Goal: Information Seeking & Learning: Check status

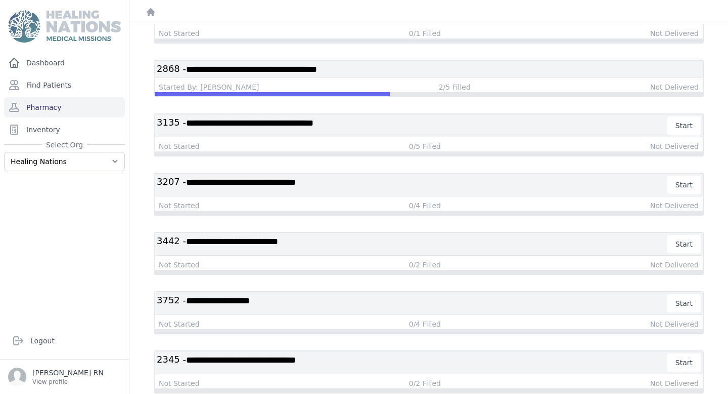
scroll to position [171, 0]
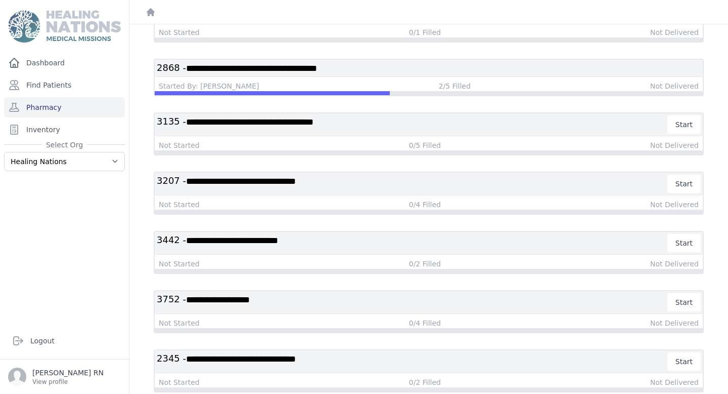
click at [254, 237] on span "**********" at bounding box center [232, 240] width 92 height 9
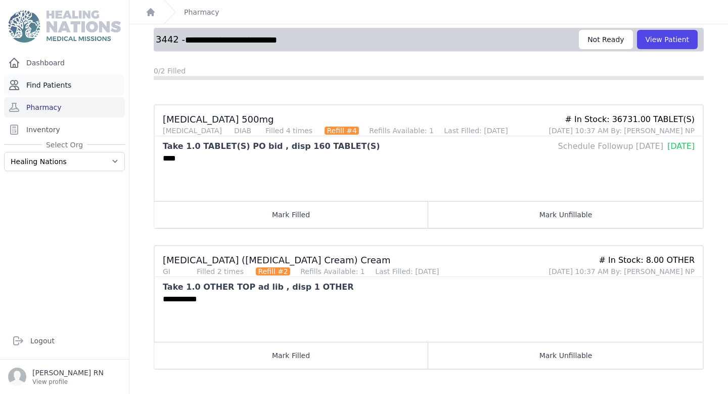
click at [68, 84] on link "Find Patients" at bounding box center [64, 85] width 121 height 20
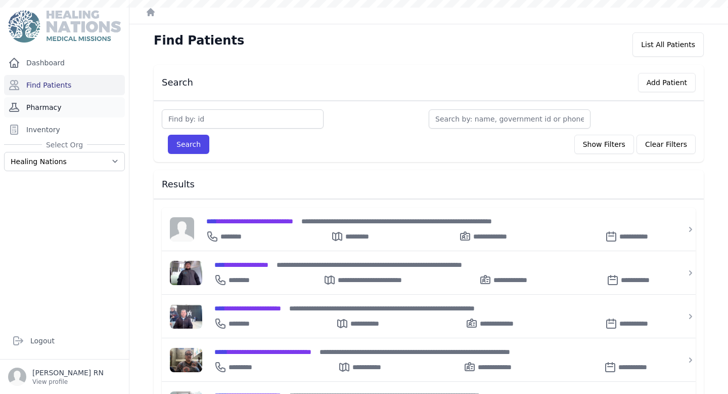
click at [78, 103] on link "Pharmacy" at bounding box center [64, 107] width 121 height 20
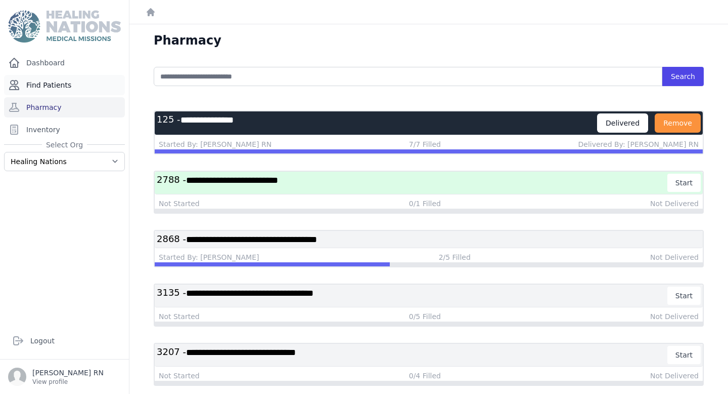
click at [86, 81] on link "Find Patients" at bounding box center [64, 85] width 121 height 20
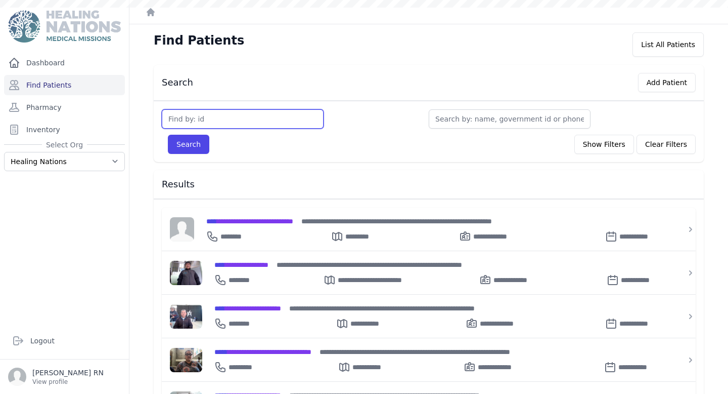
click at [189, 118] on input "text" at bounding box center [243, 118] width 162 height 19
type input "3461"
click at [168, 135] on button "Search" at bounding box center [188, 144] width 41 height 19
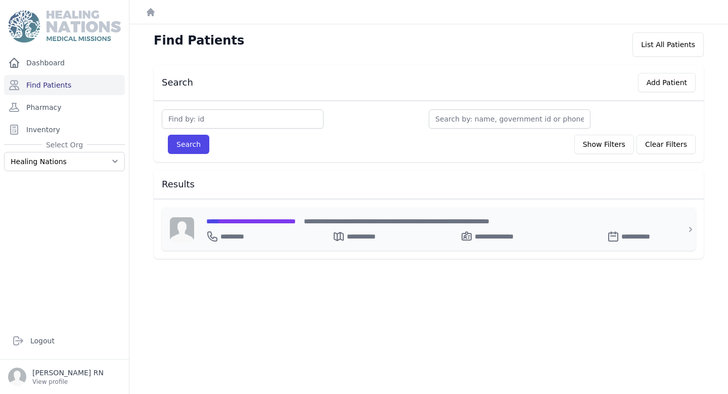
click at [257, 226] on div "**********" at bounding box center [434, 234] width 457 height 16
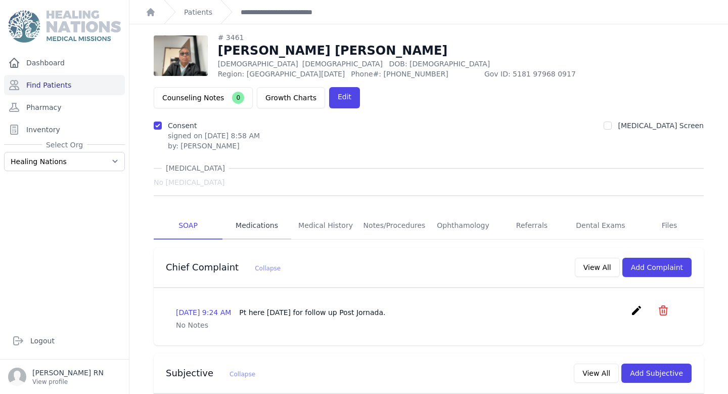
click at [260, 212] on link "Medications" at bounding box center [257, 225] width 69 height 27
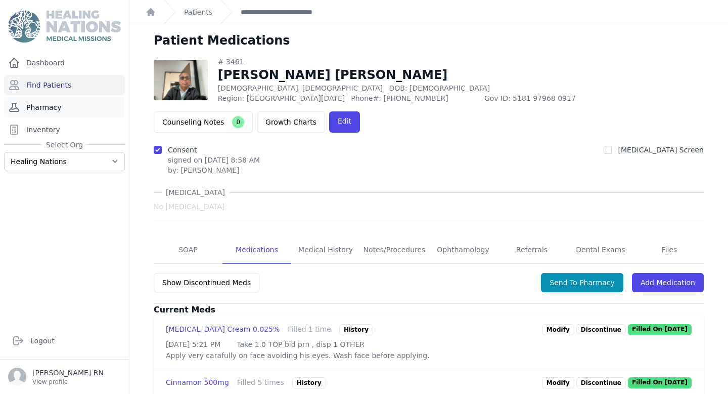
click at [84, 107] on link "Pharmacy" at bounding box center [64, 107] width 121 height 20
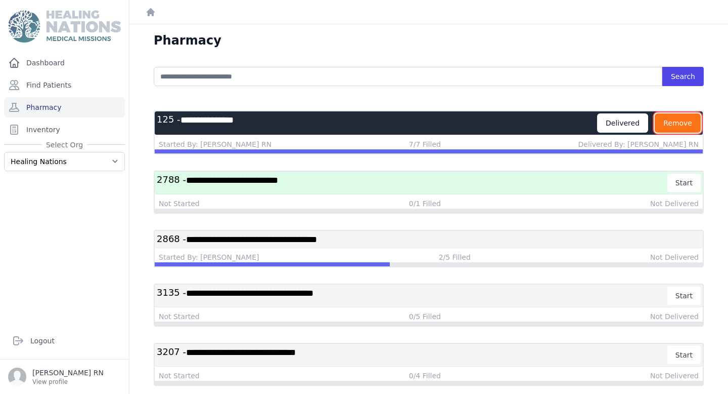
click at [691, 127] on button "Remove" at bounding box center [678, 122] width 46 height 19
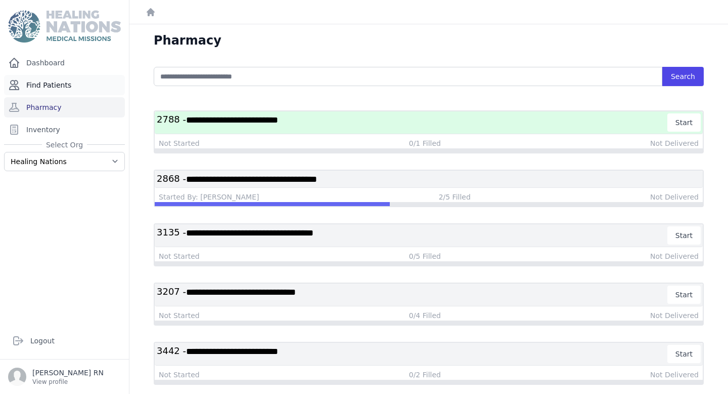
click at [90, 90] on link "Find Patients" at bounding box center [64, 85] width 121 height 20
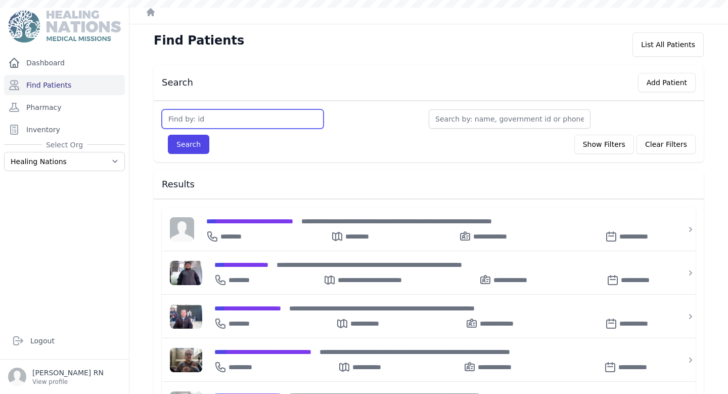
click at [199, 110] on input "text" at bounding box center [243, 118] width 162 height 19
type input "2518"
click at [168, 135] on button "Search" at bounding box center [188, 144] width 41 height 19
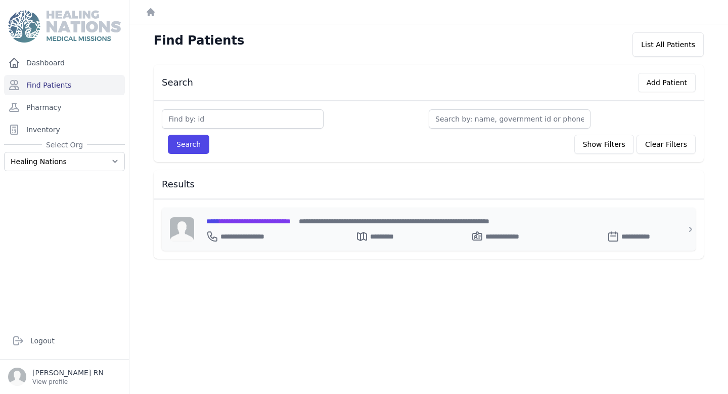
click at [240, 222] on span "**********" at bounding box center [248, 221] width 84 height 7
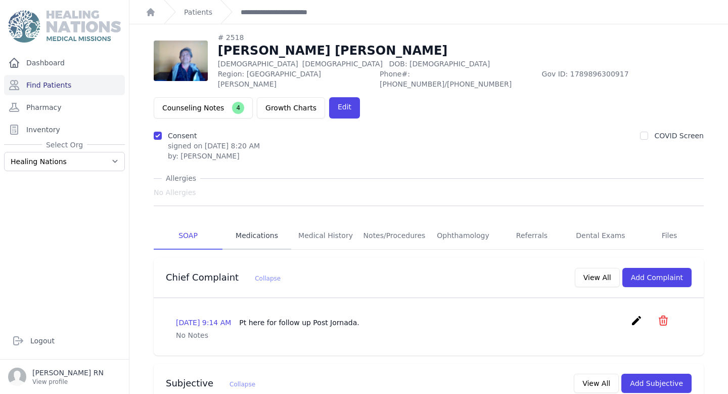
click at [252, 234] on link "Medications" at bounding box center [257, 235] width 69 height 27
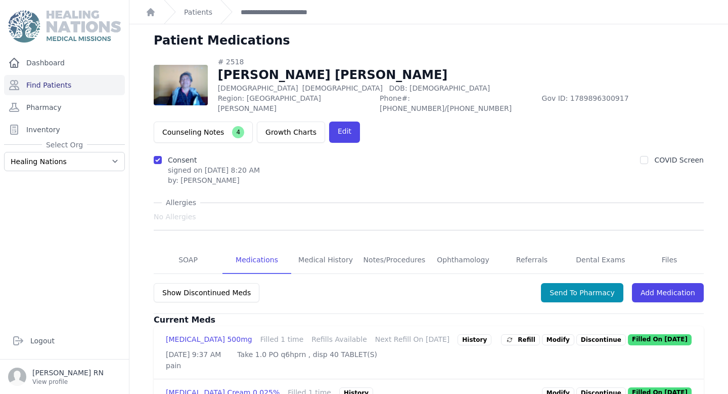
click at [84, 106] on link "Pharmacy" at bounding box center [64, 107] width 121 height 20
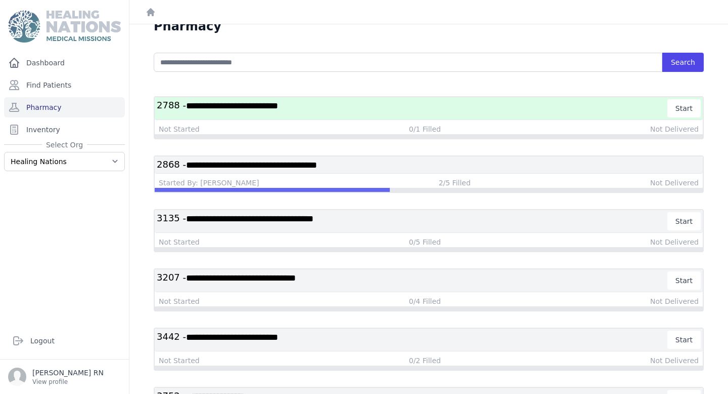
scroll to position [15, 0]
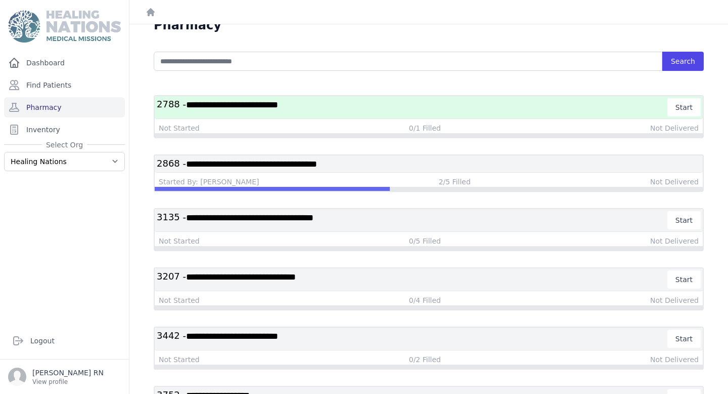
click at [352, 108] on h3 "**********" at bounding box center [412, 107] width 511 height 18
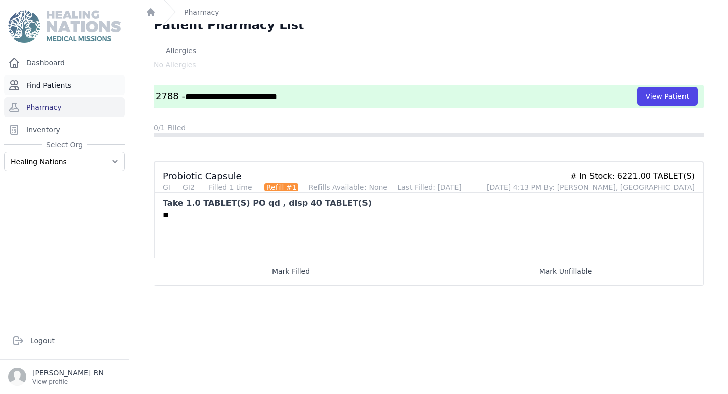
click at [80, 84] on link "Find Patients" at bounding box center [64, 85] width 121 height 20
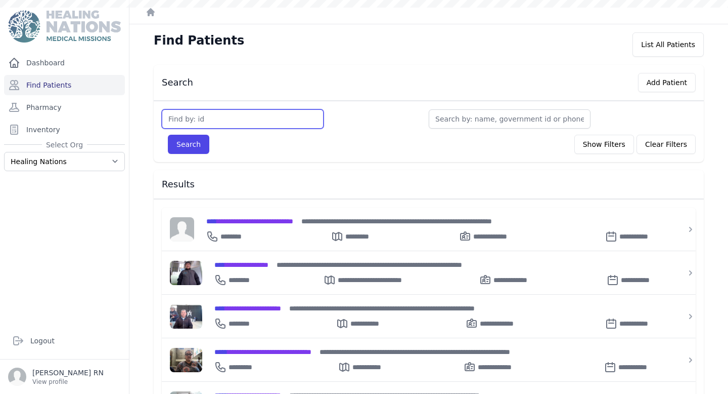
click at [194, 124] on input "text" at bounding box center [243, 118] width 162 height 19
type input "3"
type input "3572"
click at [188, 146] on button "Search" at bounding box center [188, 144] width 41 height 19
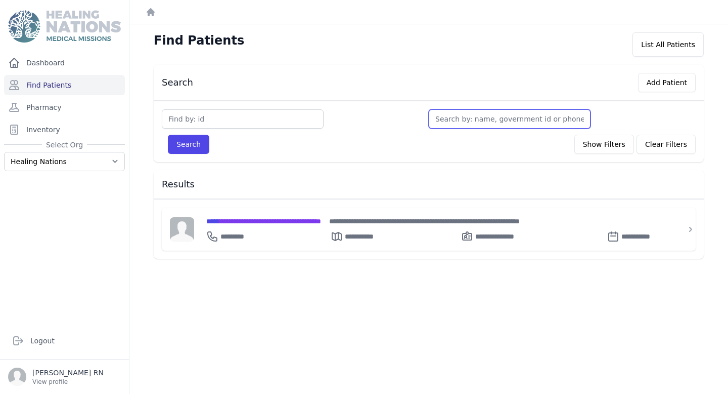
click at [447, 122] on input "text" at bounding box center [510, 118] width 162 height 19
paste input "Juana Soma Sitamul"
type input "Juana Soma Sitamul"
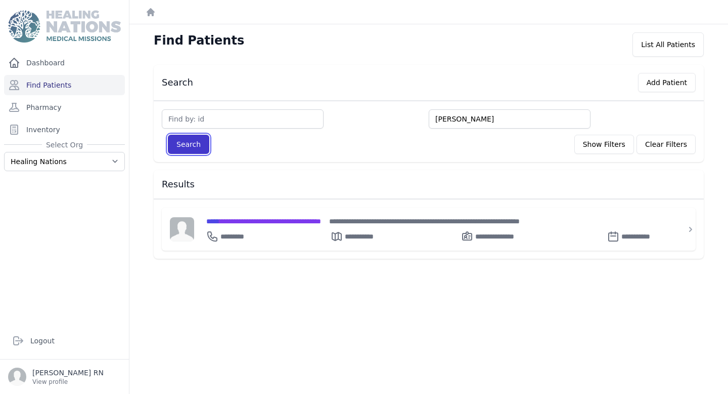
click at [194, 143] on button "Search" at bounding box center [188, 144] width 41 height 19
click at [237, 221] on span "**********" at bounding box center [238, 221] width 64 height 7
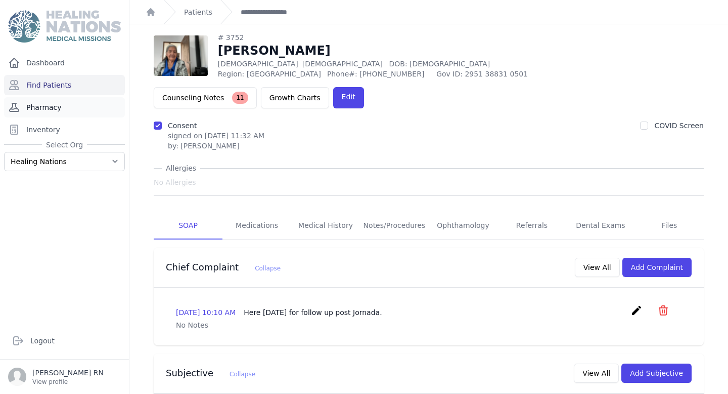
click at [84, 110] on link "Pharmacy" at bounding box center [64, 107] width 121 height 20
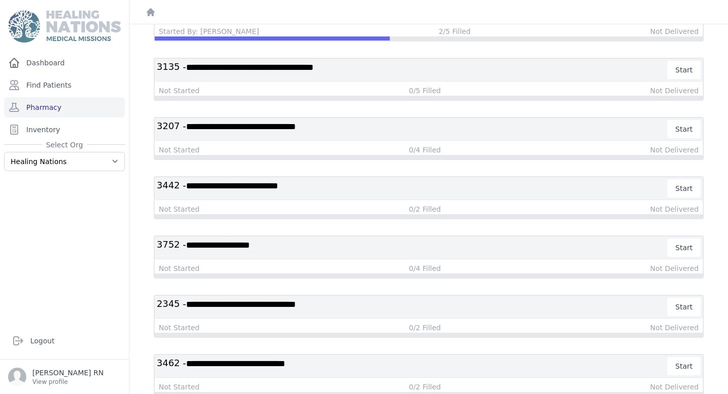
scroll to position [174, 0]
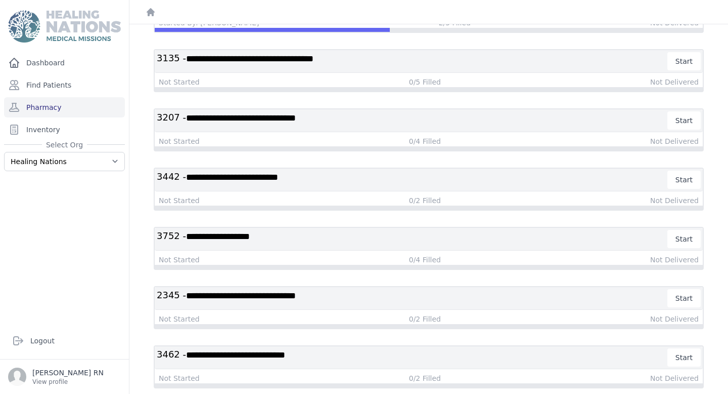
click at [250, 232] on span "**********" at bounding box center [218, 236] width 64 height 9
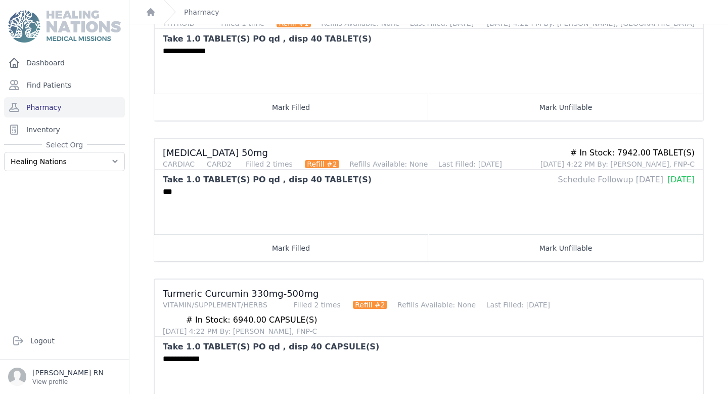
scroll to position [379, 0]
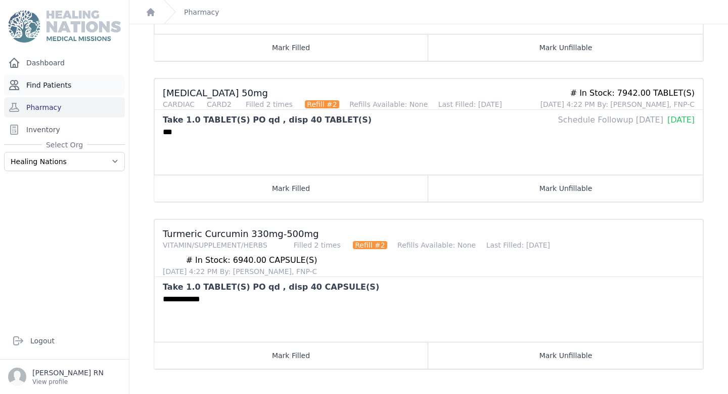
click at [89, 87] on link "Find Patients" at bounding box center [64, 85] width 121 height 20
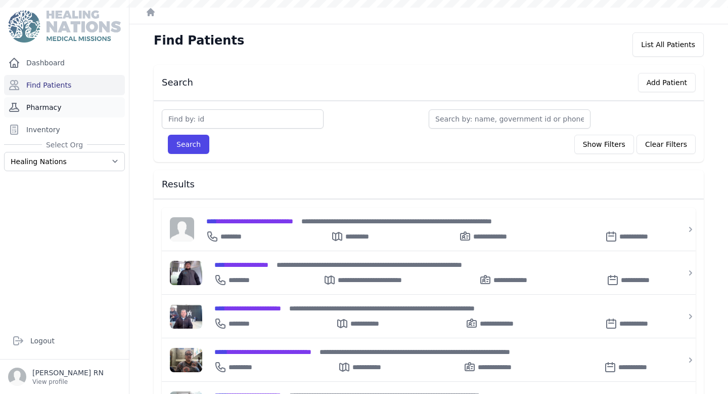
click at [86, 111] on link "Pharmacy" at bounding box center [64, 107] width 121 height 20
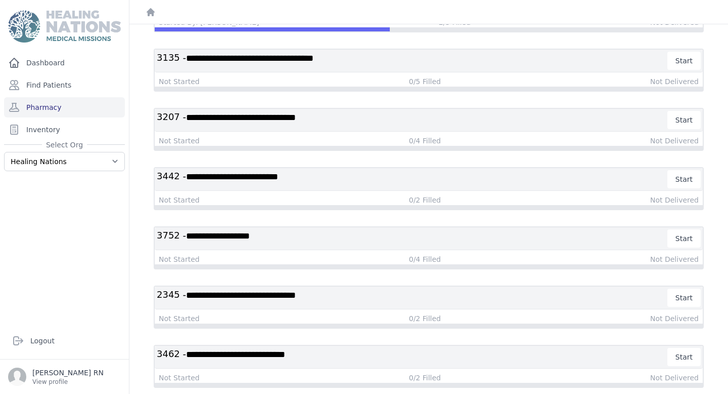
scroll to position [192, 0]
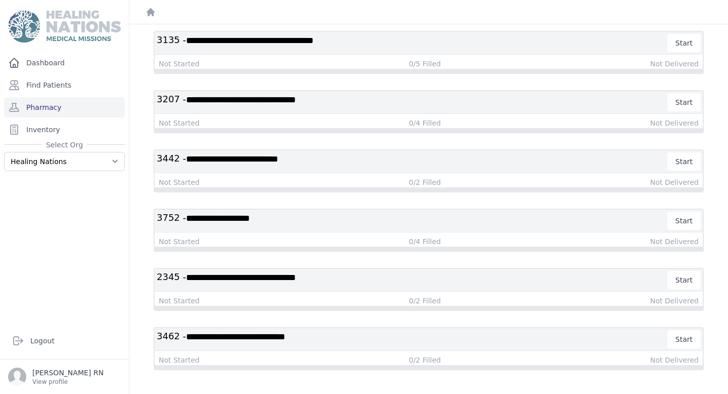
click at [267, 281] on span "**********" at bounding box center [241, 277] width 110 height 9
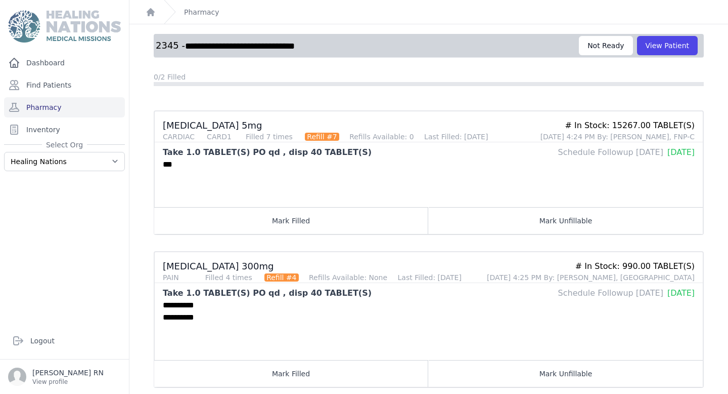
scroll to position [57, 0]
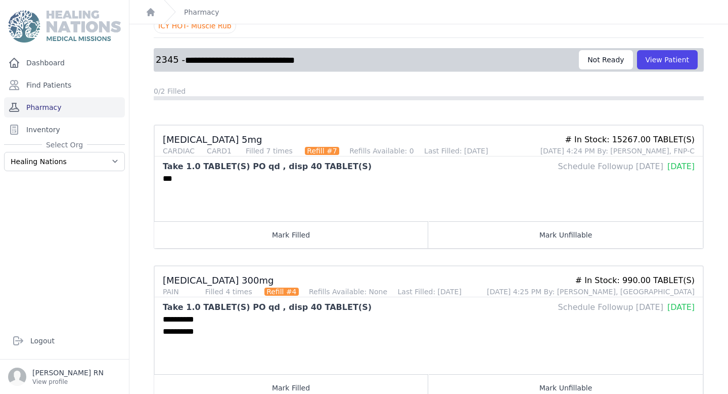
click at [85, 106] on link "Pharmacy" at bounding box center [64, 107] width 121 height 20
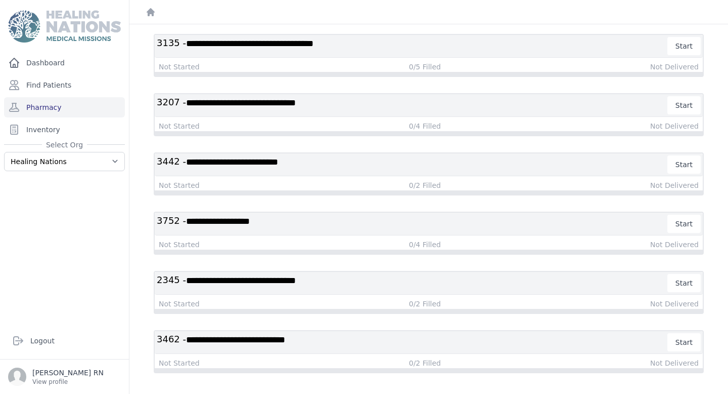
scroll to position [192, 0]
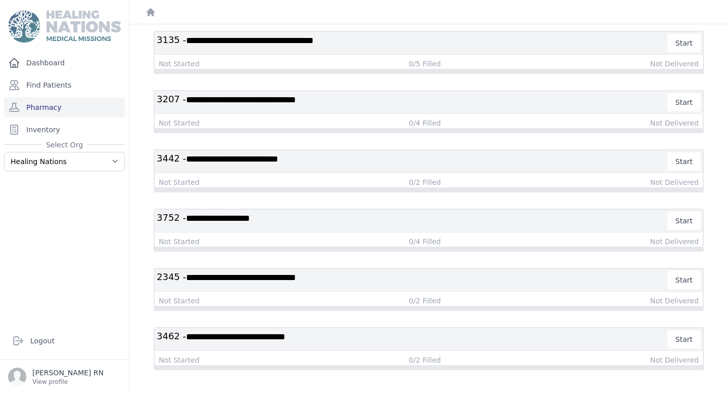
click at [215, 339] on span "**********" at bounding box center [235, 336] width 99 height 9
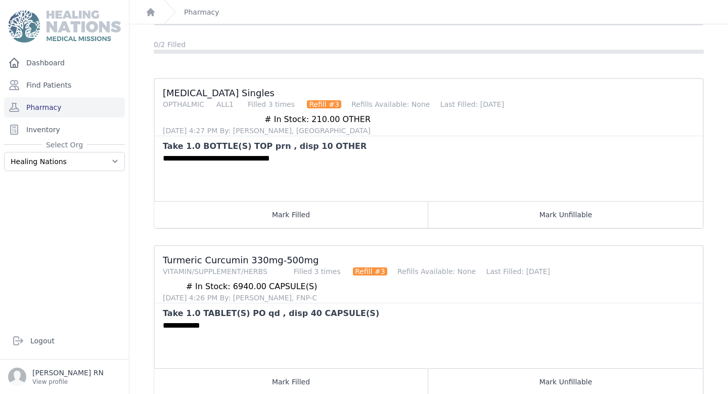
scroll to position [81, 0]
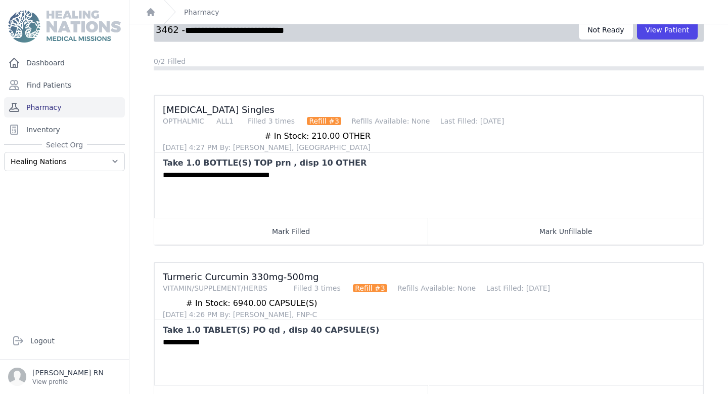
click at [69, 111] on link "Pharmacy" at bounding box center [64, 107] width 121 height 20
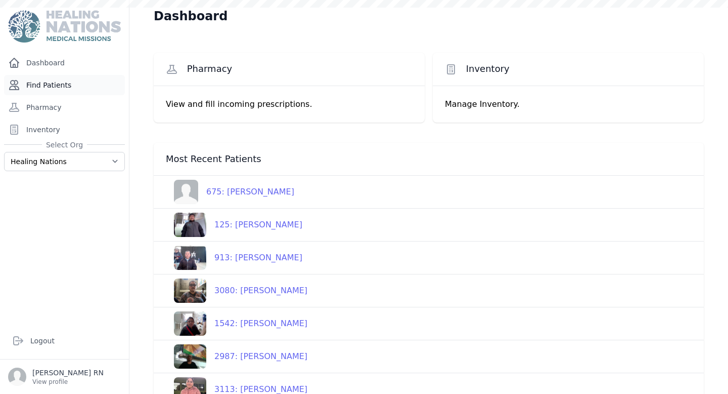
click at [78, 89] on link "Find Patients" at bounding box center [64, 85] width 121 height 20
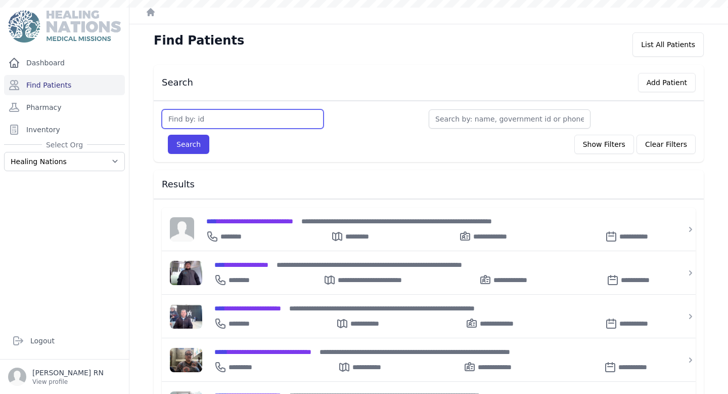
click at [242, 121] on input "text" at bounding box center [243, 118] width 162 height 19
type input "223"
type input "2239"
click at [168, 135] on button "Search" at bounding box center [188, 144] width 41 height 19
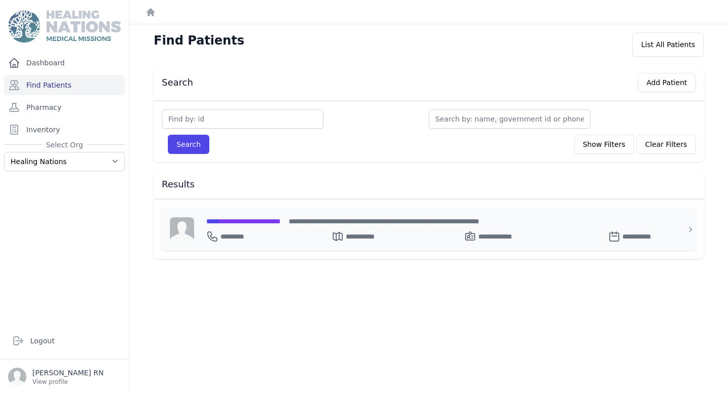
click at [259, 222] on span "**********" at bounding box center [243, 221] width 74 height 7
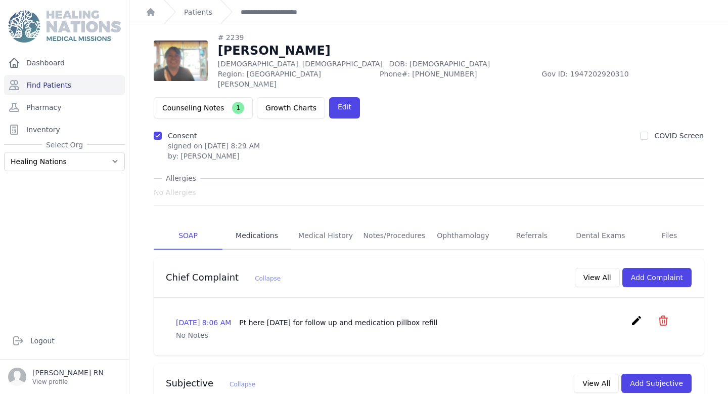
click at [273, 222] on link "Medications" at bounding box center [257, 235] width 69 height 27
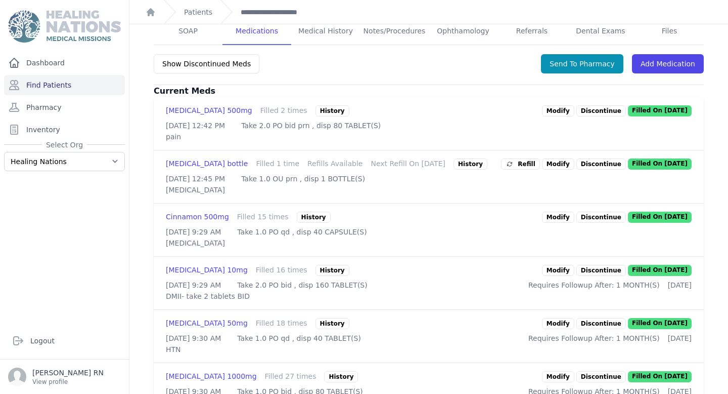
scroll to position [232, 0]
